Goal: Information Seeking & Learning: Learn about a topic

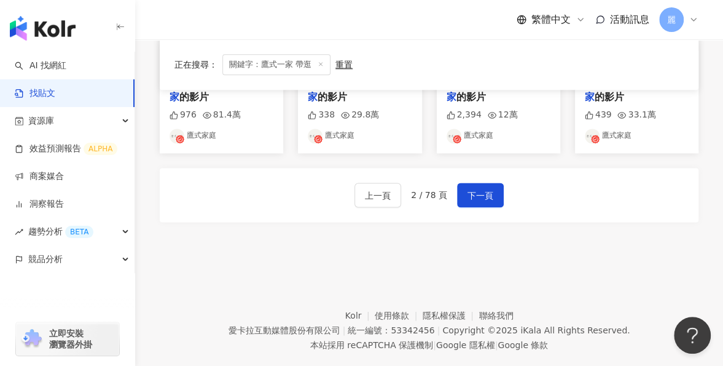
click at [259, 68] on span "關鍵字：鷹式一家 帶逛" at bounding box center [276, 64] width 108 height 21
click at [233, 65] on span "關鍵字：鷹式一家 帶逛" at bounding box center [276, 64] width 108 height 21
drag, startPoint x: 354, startPoint y: 66, endPoint x: 346, endPoint y: 65, distance: 8.6
click at [351, 66] on div "正在搜尋 ： 關鍵字：鷹式一家 帶逛 重置 排序： 關聯性" at bounding box center [428, 64] width 509 height 21
click at [346, 65] on div "重置" at bounding box center [343, 65] width 17 height 10
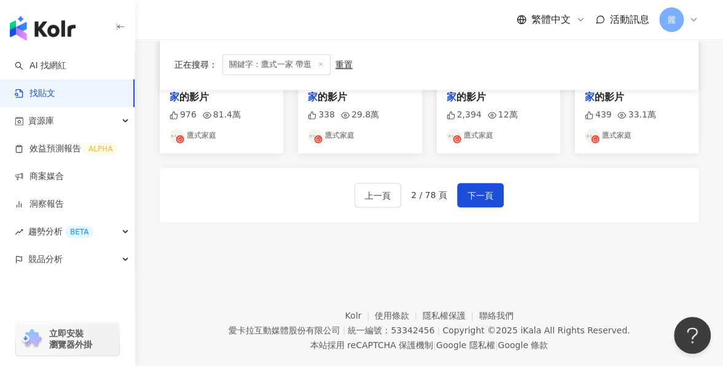
scroll to position [147, 0]
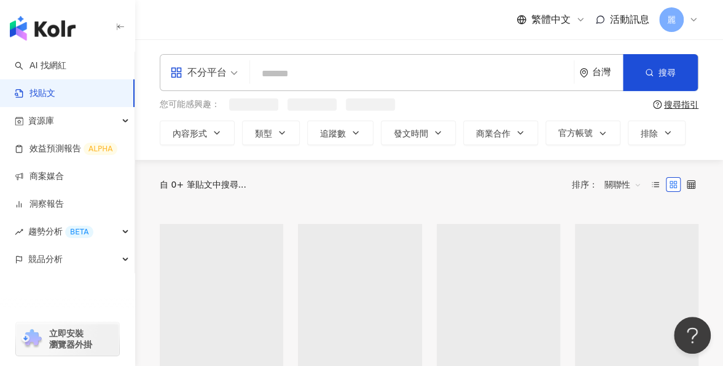
click at [295, 72] on input "search" at bounding box center [412, 73] width 314 height 26
paste input "**********"
type input "**********"
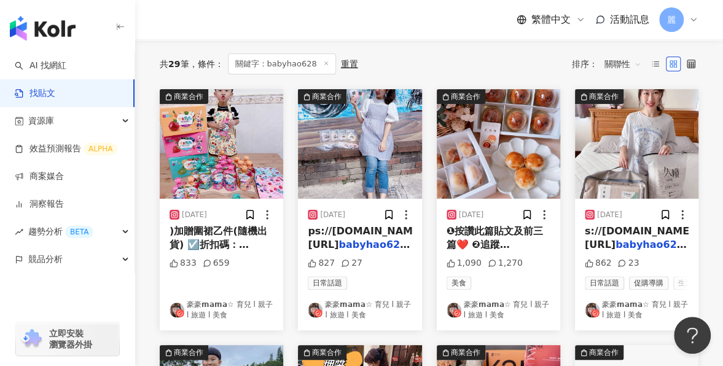
scroll to position [123, 0]
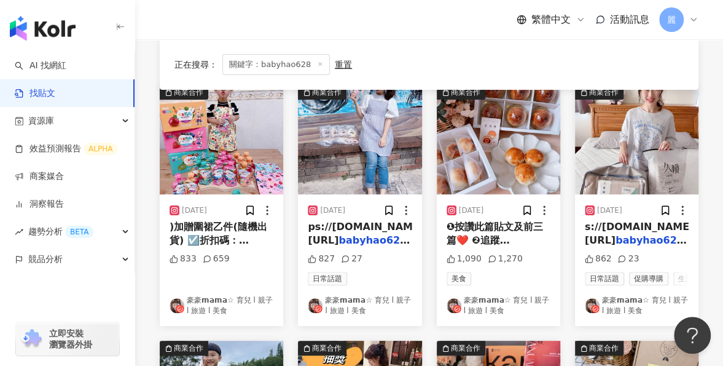
click at [225, 311] on link "豪豪𝗺𝗮𝗺𝗮☆ 育兒 l 親子 l 旅遊 l 美食" at bounding box center [222, 305] width 104 height 21
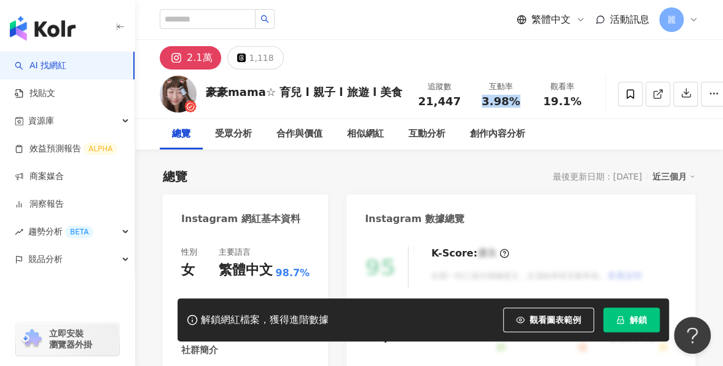
drag, startPoint x: 469, startPoint y: 101, endPoint x: 507, endPoint y: 101, distance: 38.7
click at [507, 101] on div "3.98%" at bounding box center [500, 101] width 47 height 12
copy span "3.98%"
click at [565, 211] on div "Instagram 數據總覽" at bounding box center [521, 214] width 349 height 40
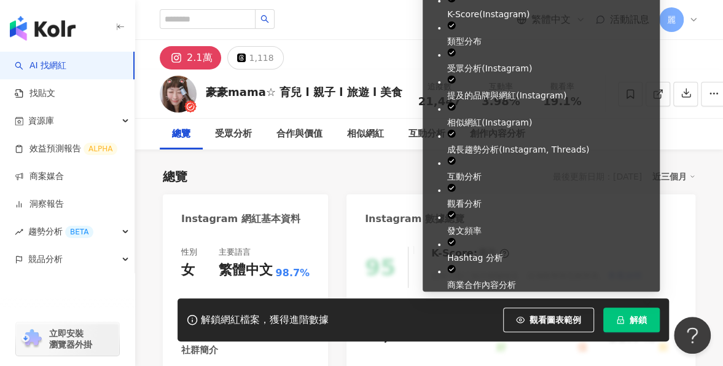
click at [635, 315] on span "解鎖" at bounding box center [638, 320] width 17 height 10
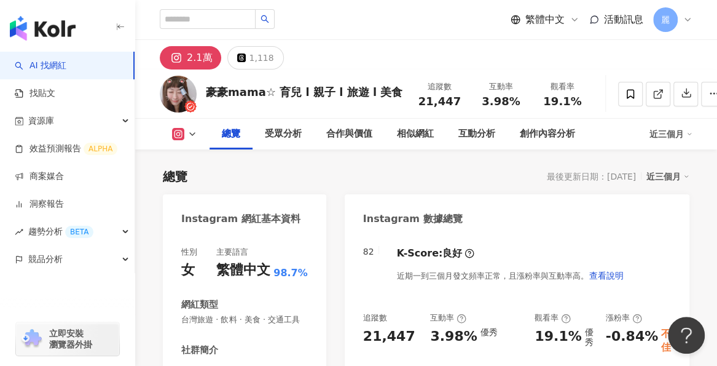
scroll to position [61, 0]
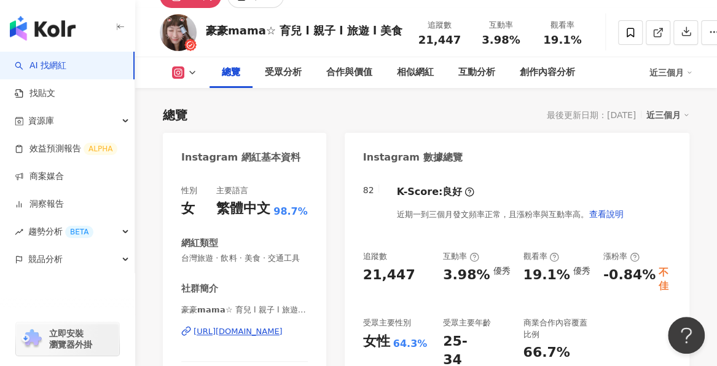
drag, startPoint x: 474, startPoint y: 277, endPoint x: 505, endPoint y: 272, distance: 31.2
click at [485, 275] on div "3.98% 優秀" at bounding box center [477, 274] width 68 height 19
